Goal: Entertainment & Leisure: Consume media (video, audio)

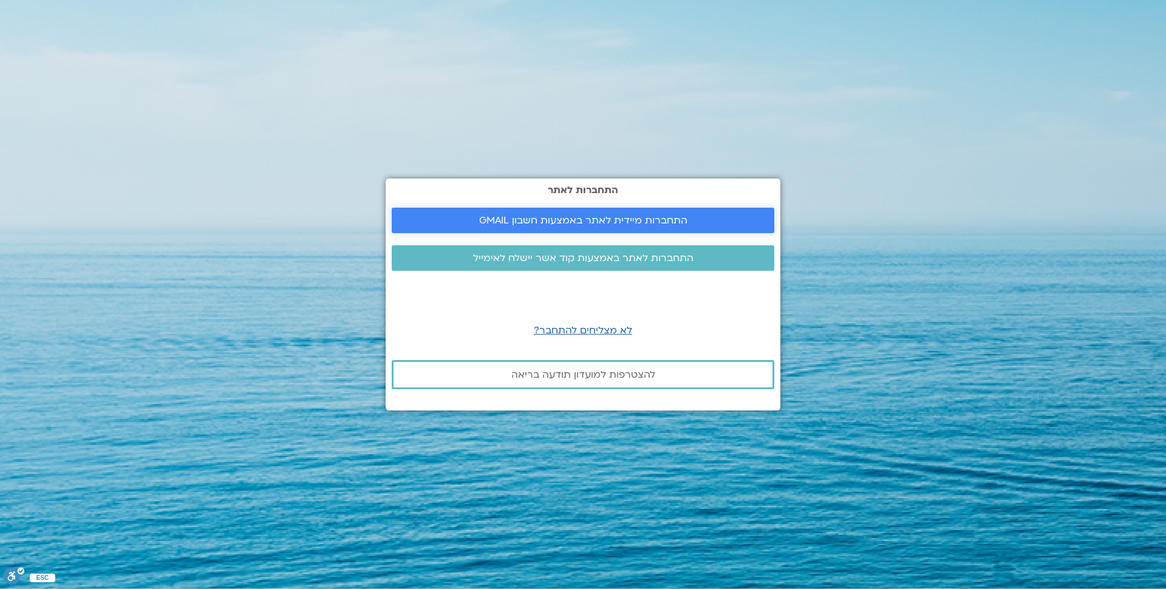
click at [479, 218] on span "התחברות מיידית לאתר באמצעות חשבון GMAIL" at bounding box center [582, 220] width 353 height 11
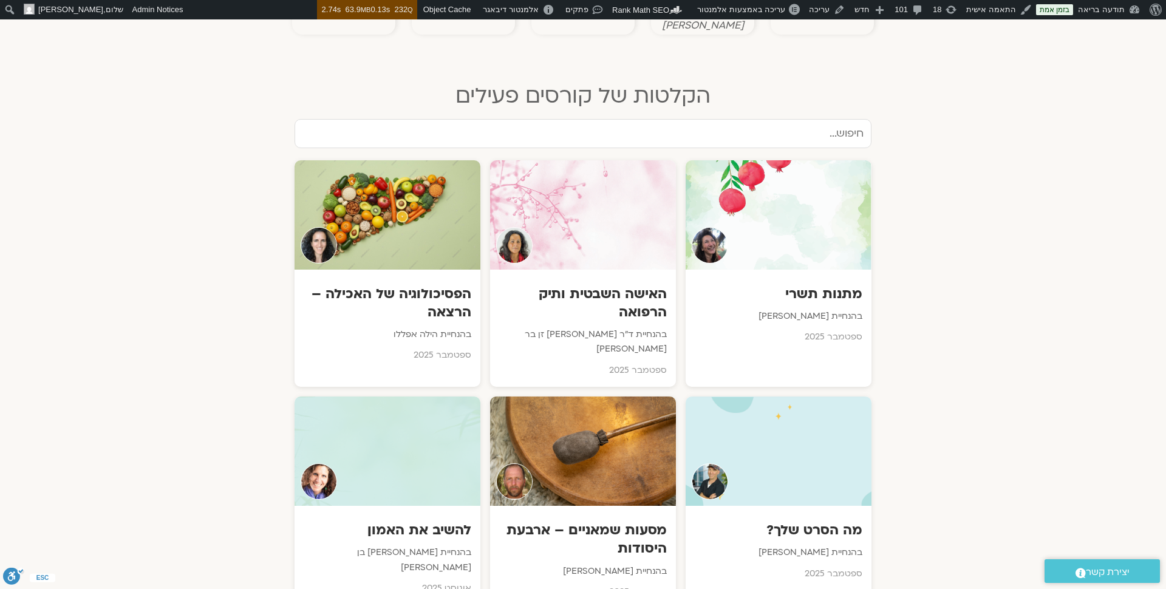
scroll to position [579, 0]
click at [798, 286] on h3 "מתנות תשרי" at bounding box center [778, 295] width 169 height 19
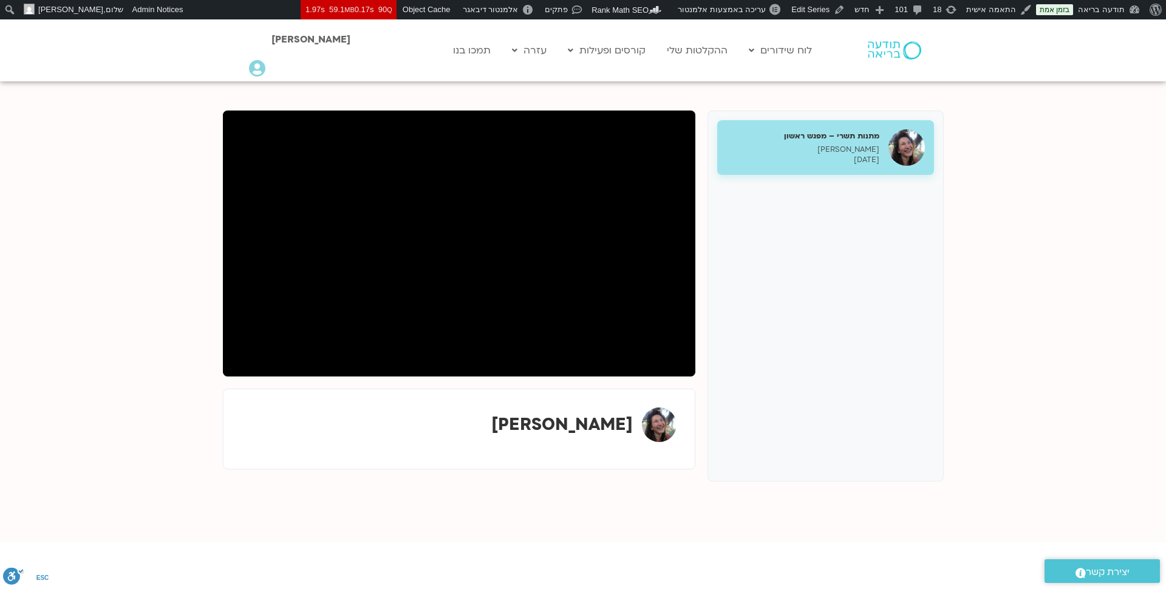
scroll to position [141, 0]
